Goal: Find specific page/section: Find specific page/section

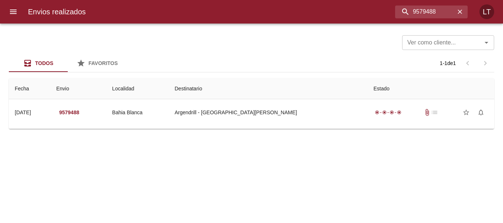
click at [304, 123] on td "Argendrill - [GEOGRAPHIC_DATA][PERSON_NAME]" at bounding box center [268, 112] width 199 height 27
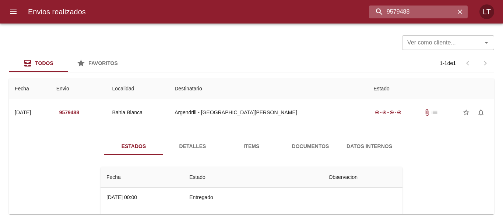
click at [423, 6] on input "9579488" at bounding box center [412, 12] width 86 height 13
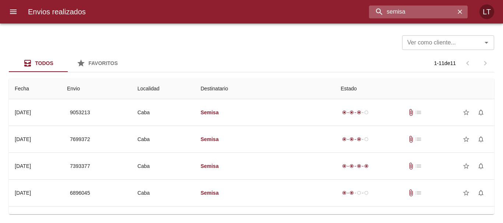
click at [430, 8] on input "semisa" at bounding box center [412, 12] width 86 height 13
paste input "17038"
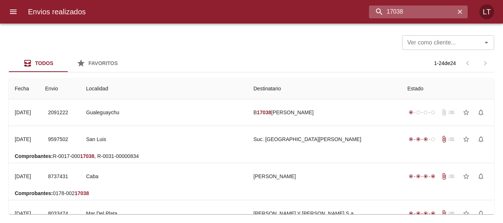
type input "17038"
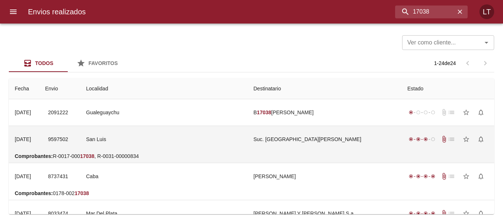
click at [345, 147] on td "Suc. [GEOGRAPHIC_DATA][PERSON_NAME]" at bounding box center [324, 139] width 154 height 27
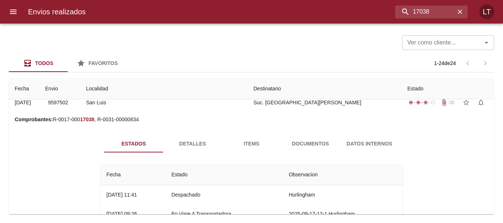
click at [324, 145] on span "Documentos" at bounding box center [310, 144] width 50 height 9
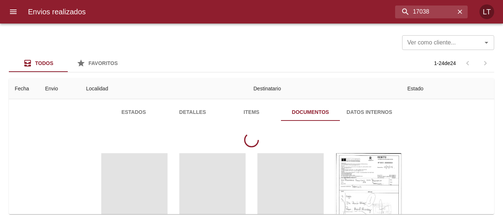
scroll to position [110, 0]
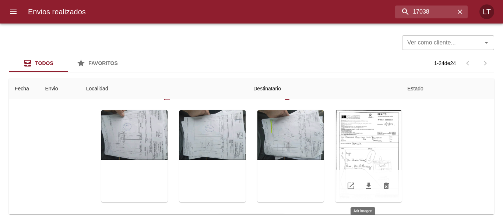
click at [362, 131] on div "Tabla de envíos del cliente" at bounding box center [368, 156] width 66 height 92
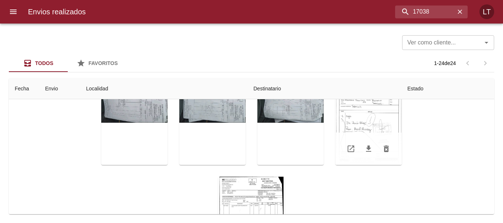
scroll to position [80, 0]
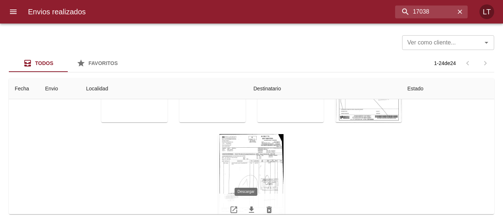
click at [249, 211] on icon "Tabla de envíos del cliente" at bounding box center [251, 210] width 5 height 6
